Goal: Navigation & Orientation: Find specific page/section

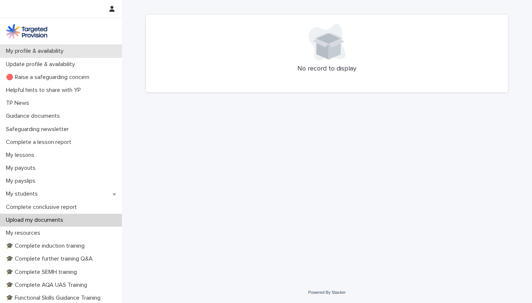
click at [34, 49] on p "My profile & availability" at bounding box center [36, 51] width 66 height 7
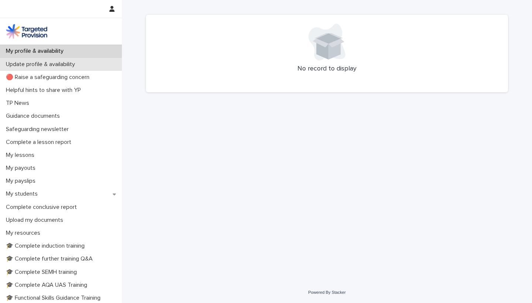
click at [35, 66] on p "Update profile & availability" at bounding box center [42, 64] width 78 height 7
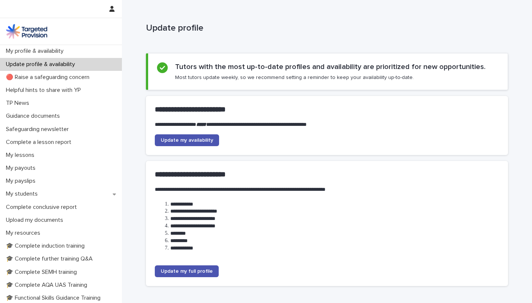
click at [43, 31] on img at bounding box center [26, 31] width 41 height 15
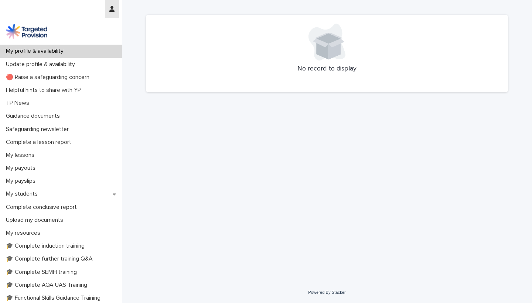
click at [109, 5] on button "button" at bounding box center [112, 9] width 14 height 18
click at [32, 34] on div at bounding box center [266, 151] width 532 height 303
click at [24, 156] on p "My lessons" at bounding box center [21, 155] width 37 height 7
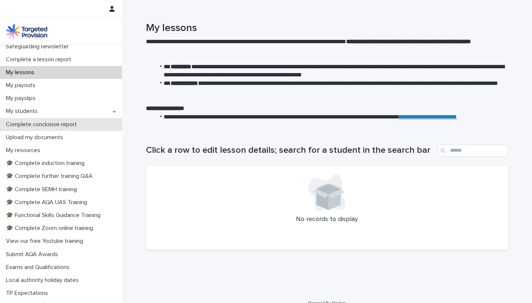
scroll to position [119, 0]
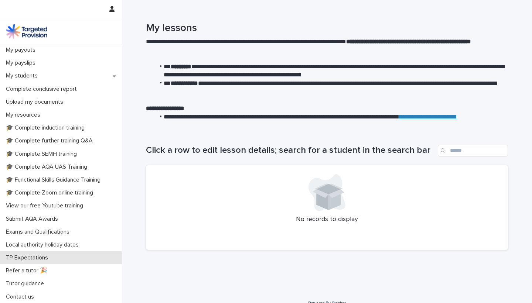
click at [29, 259] on p "TP Expectations" at bounding box center [28, 257] width 51 height 7
